Goal: Transaction & Acquisition: Download file/media

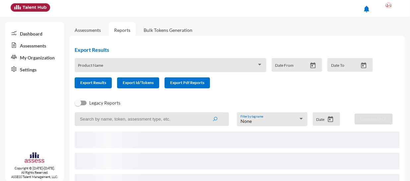
click at [151, 66] on span at bounding box center [167, 67] width 179 height 5
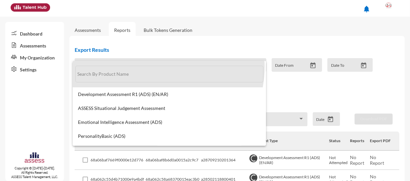
click at [151, 66] on input "text" at bounding box center [169, 74] width 188 height 17
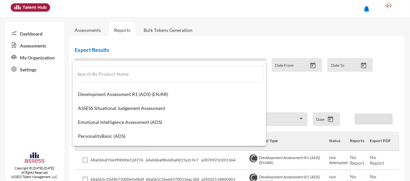
click at [391, 7] on div at bounding box center [205, 90] width 410 height 181
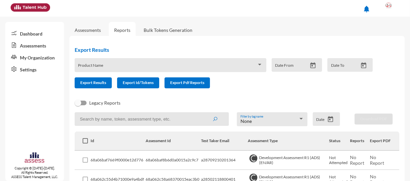
click at [391, 7] on img at bounding box center [388, 6] width 13 height 8
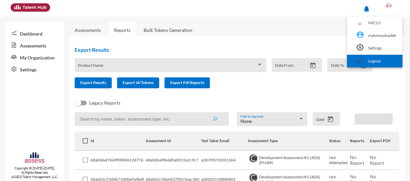
click at [385, 61] on link "Logout" at bounding box center [374, 61] width 49 height 13
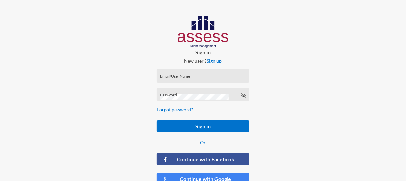
type input "[PERSON_NAME]"
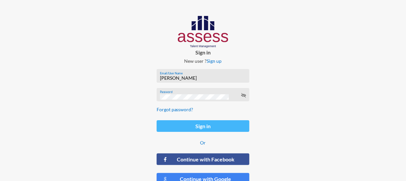
click at [219, 122] on button "Sign in" at bounding box center [203, 126] width 93 height 12
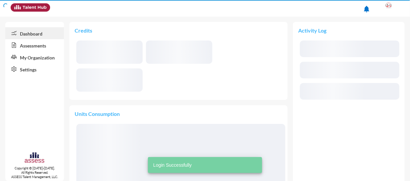
scroll to position [46, 92]
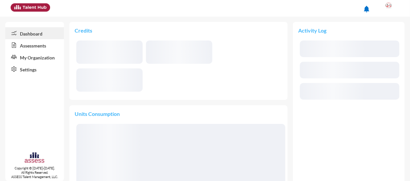
click at [30, 47] on link "Assessments" at bounding box center [34, 45] width 59 height 12
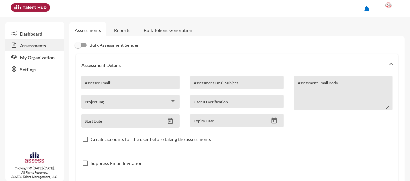
click at [116, 30] on link "Reports" at bounding box center [122, 30] width 27 height 16
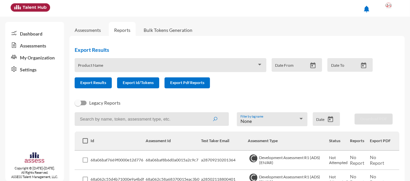
click at [112, 116] on input at bounding box center [152, 119] width 154 height 14
type input "ى"
type input "neve"
click at [204, 113] on button "submit" at bounding box center [214, 119] width 21 height 12
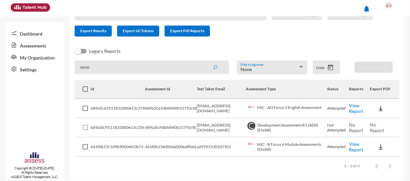
scroll to position [56, 0]
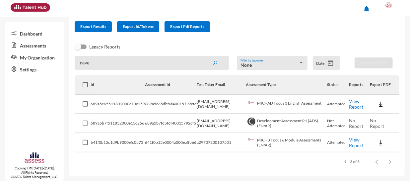
click at [354, 102] on link "View Report" at bounding box center [356, 103] width 14 height 11
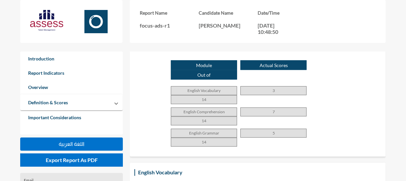
scroll to position [482, 0]
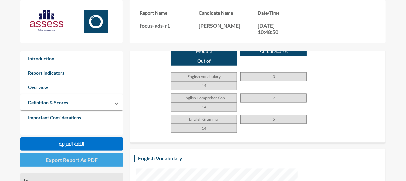
click at [63, 161] on span "Export Report As PDF" at bounding box center [72, 159] width 52 height 6
